Goal: Task Accomplishment & Management: Use online tool/utility

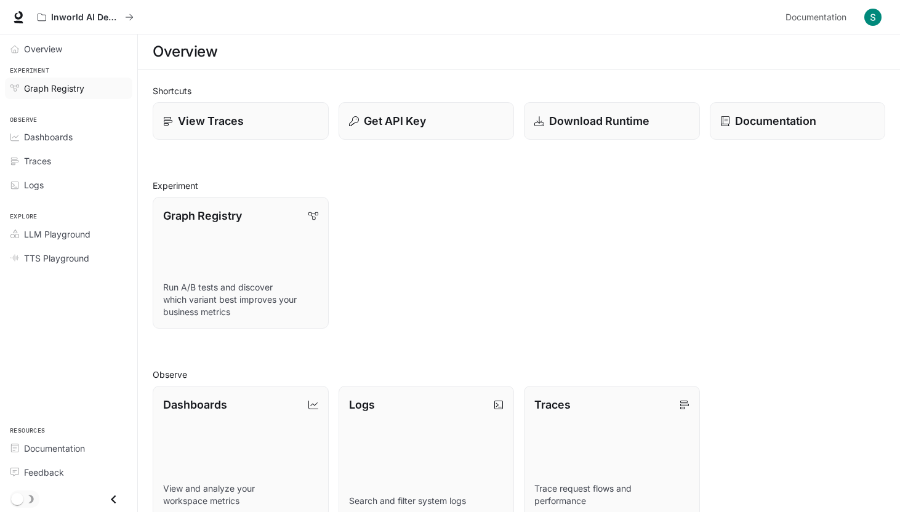
click at [70, 83] on span "Graph Registry" at bounding box center [54, 88] width 60 height 13
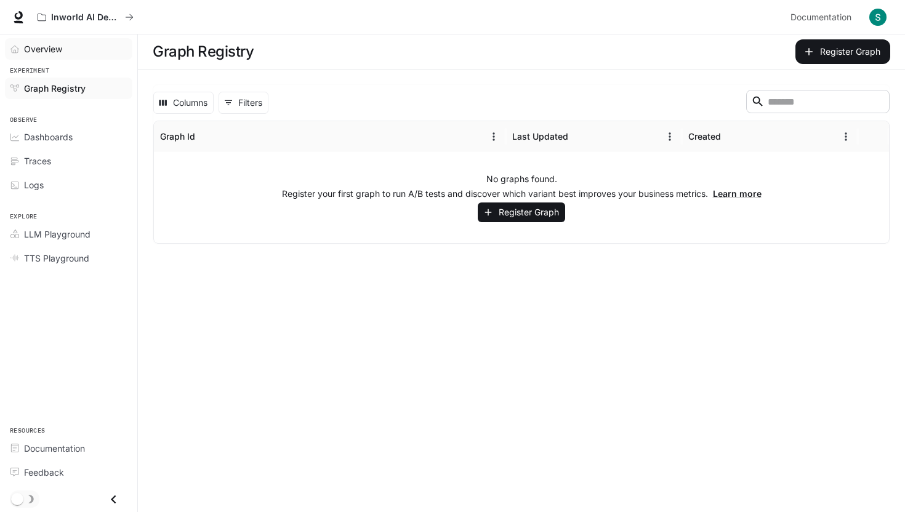
click at [47, 50] on span "Overview" at bounding box center [43, 48] width 38 height 13
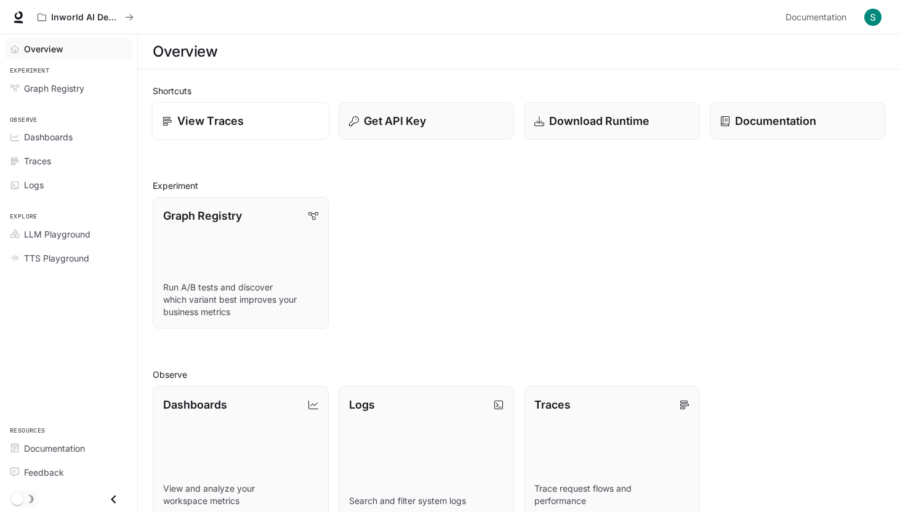
click at [257, 116] on div "View Traces" at bounding box center [241, 121] width 156 height 17
